Goal: Transaction & Acquisition: Purchase product/service

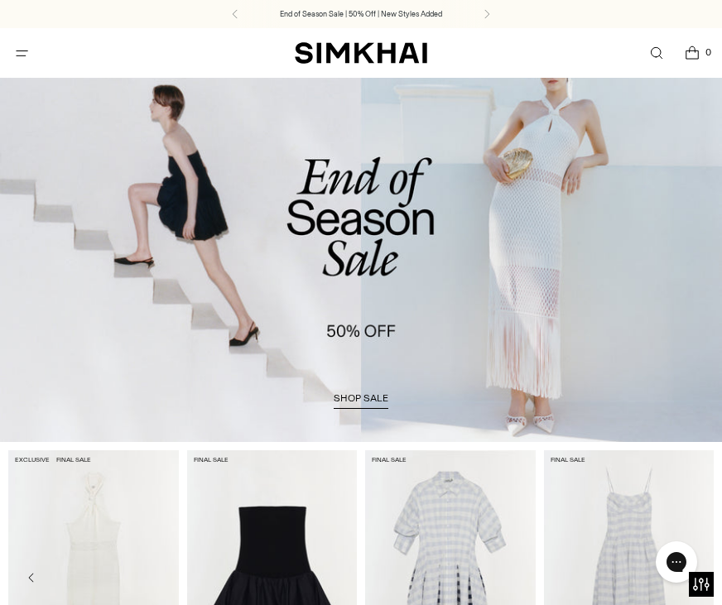
click at [24, 55] on button "Open menu modal" at bounding box center [22, 53] width 34 height 34
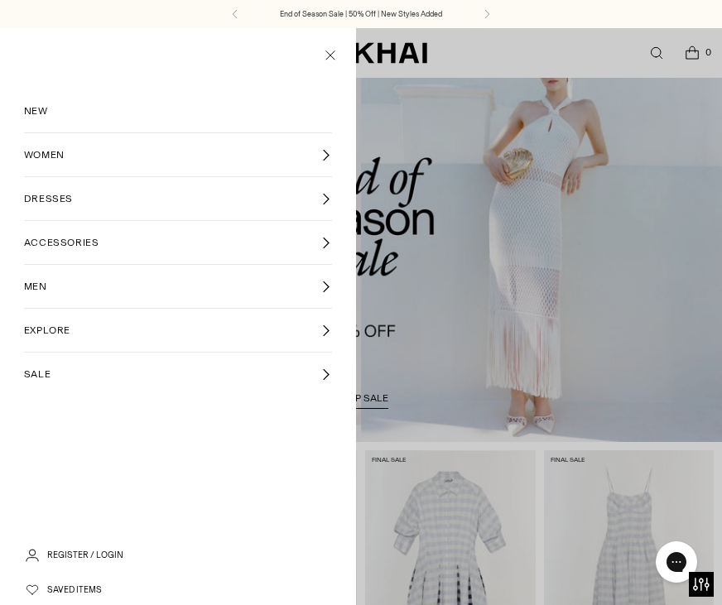
click at [59, 198] on span "DRESSES" at bounding box center [48, 198] width 49 height 15
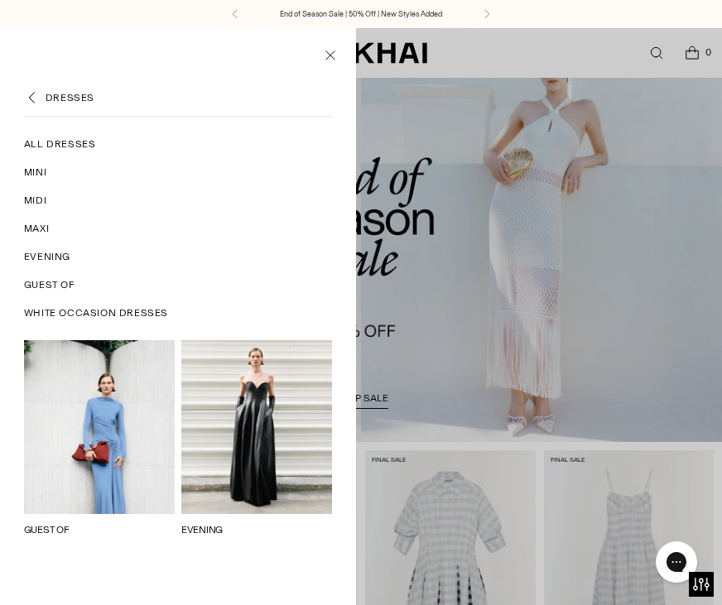
click at [70, 142] on span "All Dresses" at bounding box center [60, 144] width 72 height 15
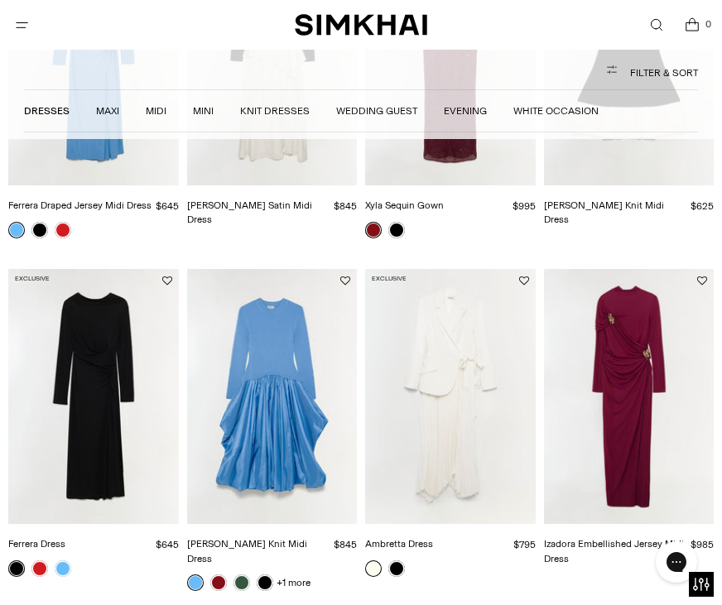
scroll to position [381, 0]
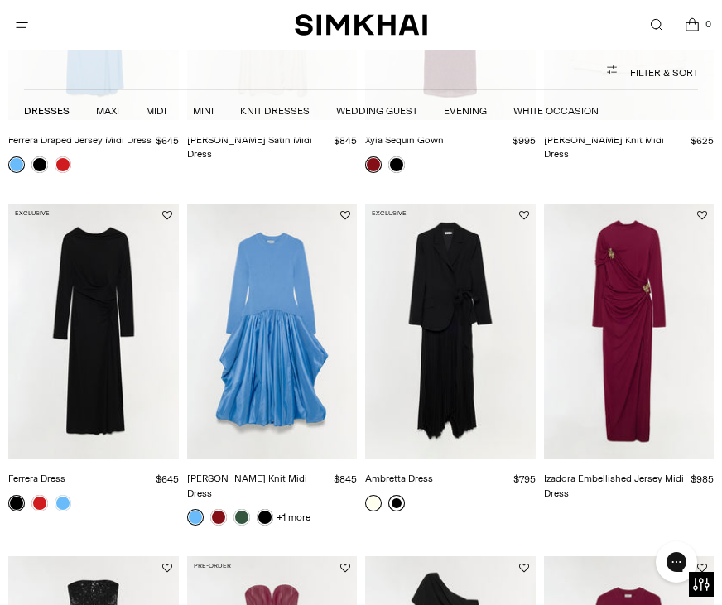
click at [394, 502] on link at bounding box center [396, 503] width 17 height 17
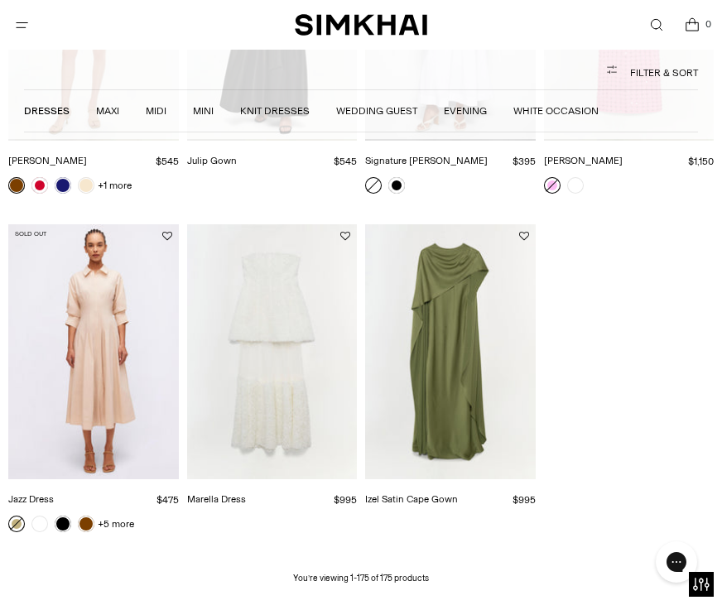
scroll to position [14891, 0]
